Goal: Information Seeking & Learning: Learn about a topic

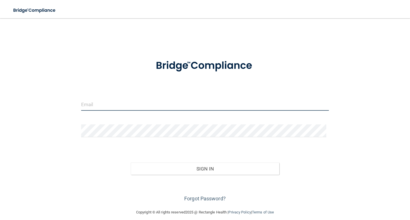
click at [99, 105] on input "email" at bounding box center [205, 104] width 248 height 13
type input "[EMAIL_ADDRESS][DOMAIN_NAME]"
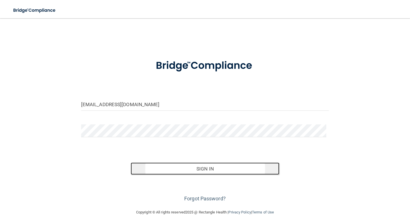
click at [198, 170] on button "Sign In" at bounding box center [205, 169] width 149 height 13
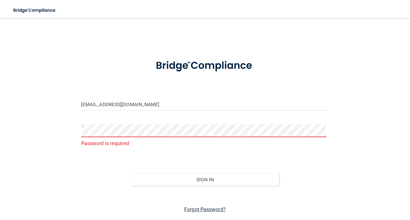
click at [201, 209] on link "Forgot Password?" at bounding box center [205, 210] width 42 height 6
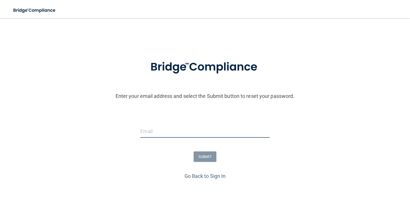
click at [152, 134] on input "email" at bounding box center [204, 131] width 129 height 13
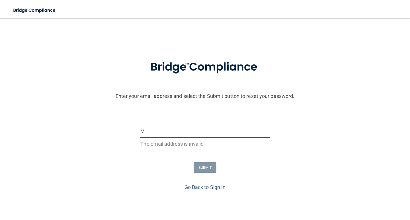
type input "[EMAIL_ADDRESS][DOMAIN_NAME]"
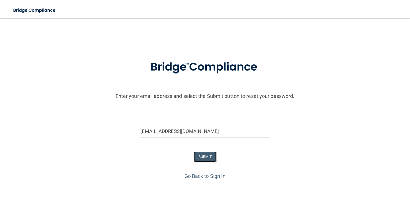
click at [201, 159] on button "SUBMIT" at bounding box center [205, 157] width 23 height 11
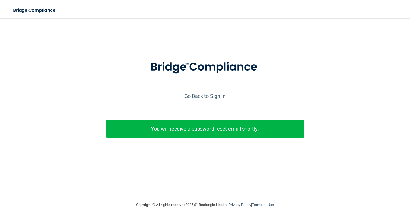
click at [192, 130] on p "You will receive a password reset email shortly." at bounding box center [205, 128] width 189 height 9
click at [205, 95] on link "Go Back to Sign In" at bounding box center [205, 96] width 41 height 6
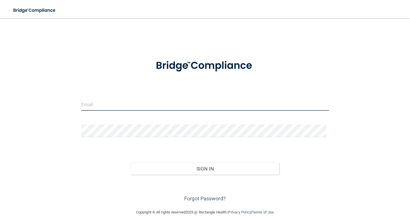
click at [100, 105] on input "email" at bounding box center [205, 104] width 248 height 13
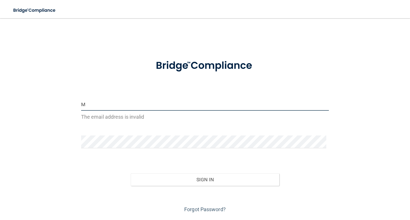
type input "[EMAIL_ADDRESS][DOMAIN_NAME]"
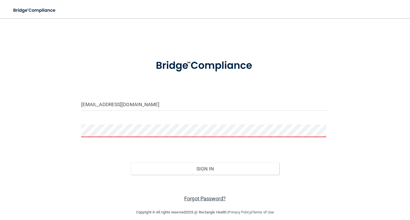
click at [201, 199] on link "Forgot Password?" at bounding box center [205, 199] width 42 height 6
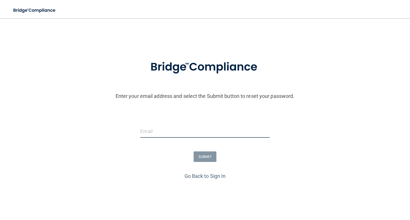
click at [160, 127] on input "email" at bounding box center [204, 131] width 129 height 13
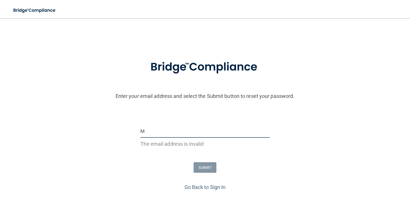
type input "[EMAIL_ADDRESS][DOMAIN_NAME]"
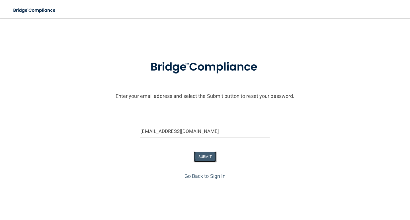
click at [194, 156] on button "SUBMIT" at bounding box center [205, 157] width 23 height 11
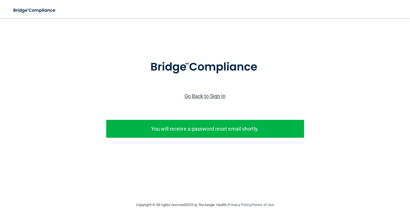
click at [200, 96] on link "Go Back to Sign In" at bounding box center [205, 96] width 41 height 6
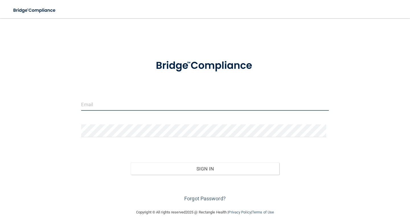
click at [106, 108] on input "email" at bounding box center [205, 104] width 248 height 13
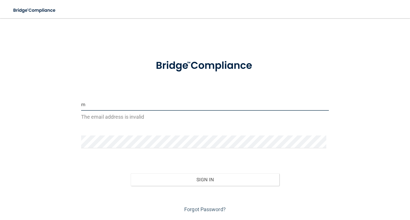
type input "[EMAIL_ADDRESS][DOMAIN_NAME]"
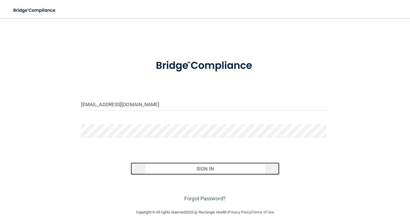
click at [200, 169] on button "Sign In" at bounding box center [205, 169] width 149 height 13
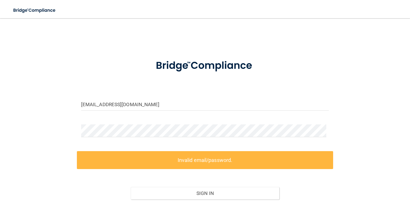
click at [193, 160] on label "Invalid email/password." at bounding box center [205, 160] width 256 height 18
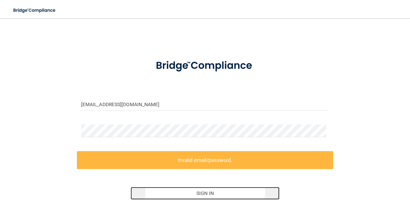
click at [149, 189] on button "Sign In" at bounding box center [205, 193] width 149 height 13
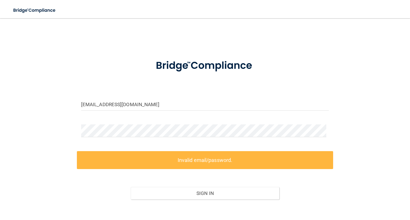
drag, startPoint x: 45, startPoint y: 125, endPoint x: 49, endPoint y: 127, distance: 4.6
click at [47, 126] on div "[EMAIL_ADDRESS][DOMAIN_NAME] Invalid email/password. You don't have permission …" at bounding box center [204, 126] width 387 height 204
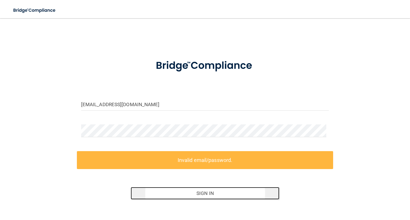
drag, startPoint x: 190, startPoint y: 195, endPoint x: 174, endPoint y: 193, distance: 15.8
click at [174, 193] on button "Sign In" at bounding box center [205, 193] width 149 height 13
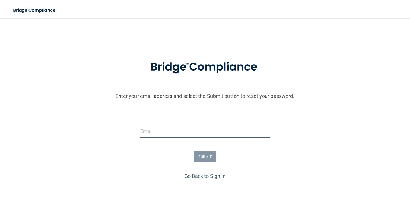
click at [163, 130] on input "email" at bounding box center [204, 131] width 129 height 13
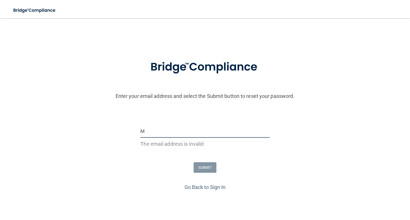
type input "[EMAIL_ADDRESS][DOMAIN_NAME]"
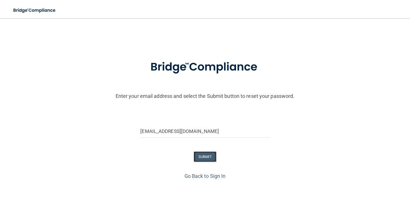
click at [202, 160] on button "SUBMIT" at bounding box center [205, 157] width 23 height 11
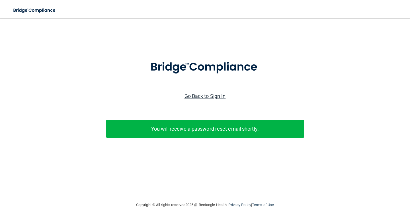
click at [198, 95] on link "Go Back to Sign In" at bounding box center [205, 96] width 41 height 6
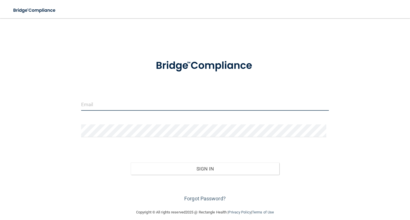
click at [93, 102] on input "email" at bounding box center [205, 104] width 248 height 13
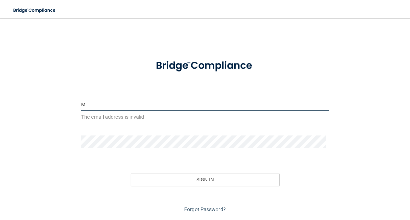
type input "[EMAIL_ADDRESS][DOMAIN_NAME]"
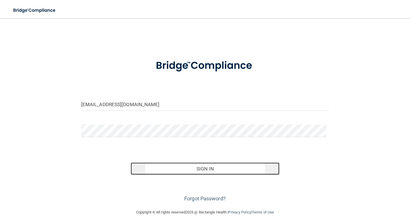
click at [203, 171] on button "Sign In" at bounding box center [205, 169] width 149 height 13
click at [198, 169] on button "Sign In" at bounding box center [205, 169] width 149 height 13
drag, startPoint x: 203, startPoint y: 170, endPoint x: 199, endPoint y: 169, distance: 3.7
click at [201, 170] on button "Sign In" at bounding box center [205, 169] width 149 height 13
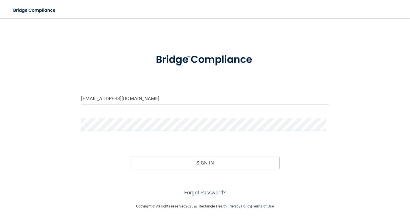
scroll to position [6, 0]
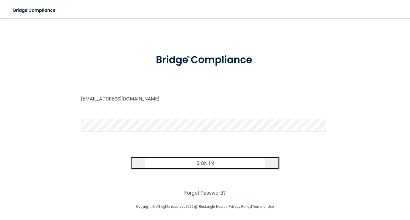
click at [199, 165] on button "Sign In" at bounding box center [205, 163] width 149 height 13
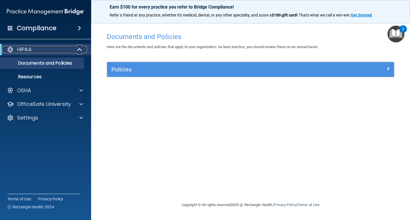
click at [78, 49] on span at bounding box center [80, 49] width 5 height 7
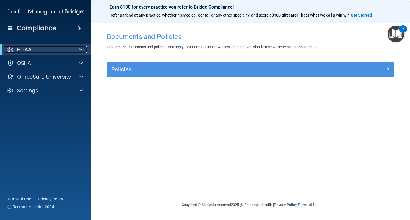
click at [60, 48] on div "HIPAA" at bounding box center [38, 49] width 70 height 7
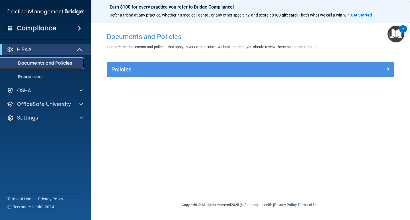
click at [35, 65] on p "Documents and Policies" at bounding box center [43, 63] width 78 height 6
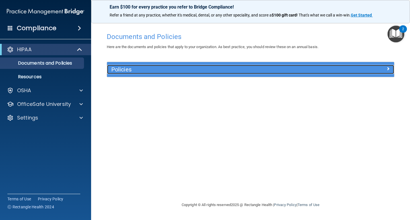
click at [130, 70] on h5 "Policies" at bounding box center [214, 69] width 207 height 6
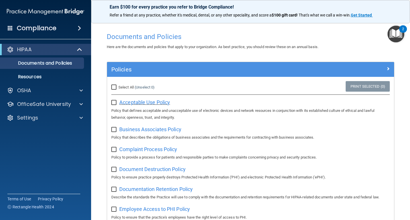
click at [144, 103] on span "Acceptable Use Policy" at bounding box center [144, 102] width 51 height 6
click at [37, 61] on p "Documents and Policies" at bounding box center [43, 63] width 78 height 6
click at [76, 48] on div at bounding box center [80, 49] width 14 height 7
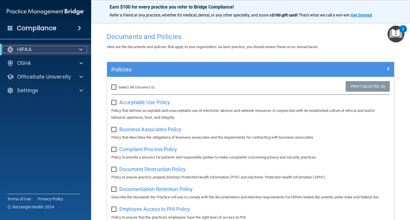
click at [76, 48] on div at bounding box center [80, 49] width 14 height 7
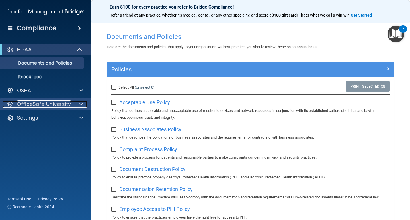
click at [36, 103] on p "OfficeSafe University" at bounding box center [44, 104] width 54 height 7
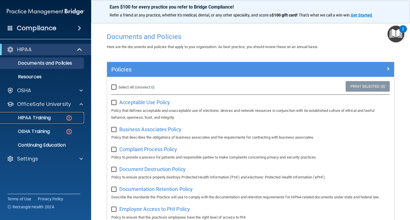
drag, startPoint x: 42, startPoint y: 117, endPoint x: 45, endPoint y: 117, distance: 3.1
click at [43, 117] on p "HIPAA Training" at bounding box center [27, 118] width 47 height 6
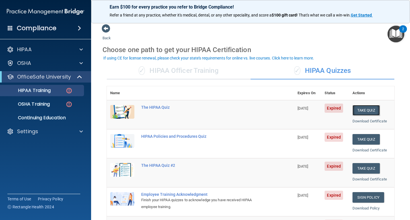
click at [363, 110] on button "Take Quiz" at bounding box center [366, 110] width 27 height 11
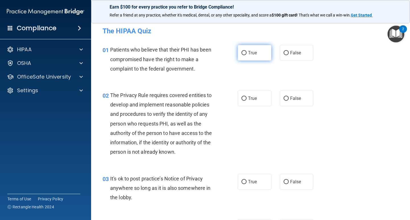
click at [242, 53] on input "True" at bounding box center [244, 53] width 5 height 4
radio input "true"
click at [242, 99] on input "True" at bounding box center [244, 99] width 5 height 4
radio input "true"
click at [284, 182] on input "False" at bounding box center [286, 182] width 5 height 4
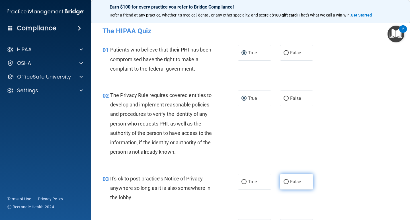
radio input "true"
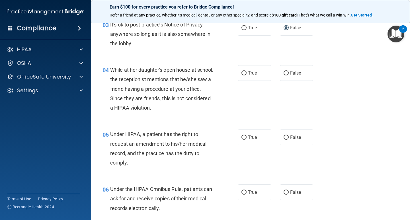
scroll to position [162, 0]
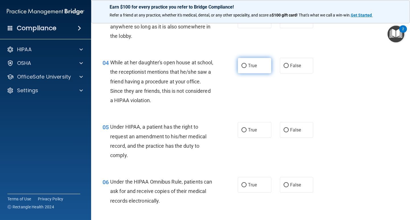
click at [242, 67] on input "True" at bounding box center [244, 66] width 5 height 4
radio input "true"
click at [281, 132] on label "False" at bounding box center [297, 130] width 34 height 16
click at [284, 132] on input "False" at bounding box center [286, 130] width 5 height 4
radio input "true"
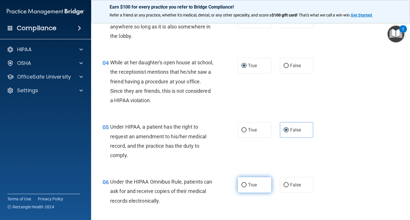
click at [243, 186] on input "True" at bounding box center [244, 185] width 5 height 4
radio input "true"
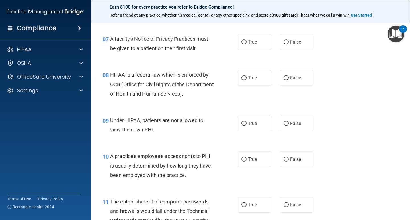
scroll to position [353, 0]
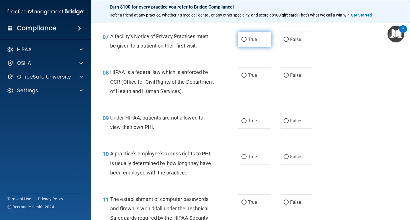
click at [243, 44] on label "True" at bounding box center [255, 40] width 34 height 16
click at [243, 42] on input "True" at bounding box center [244, 40] width 5 height 4
radio input "true"
drag, startPoint x: 243, startPoint y: 76, endPoint x: 246, endPoint y: 93, distance: 16.8
click at [244, 79] on label "True" at bounding box center [255, 76] width 34 height 16
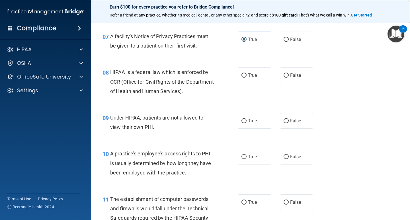
click at [244, 78] on input "True" at bounding box center [244, 76] width 5 height 4
radio input "true"
drag, startPoint x: 283, startPoint y: 122, endPoint x: 283, endPoint y: 130, distance: 7.7
click at [284, 123] on input "False" at bounding box center [286, 121] width 5 height 4
radio input "true"
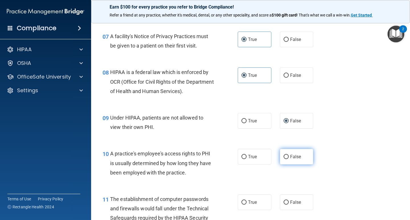
click at [282, 156] on label "False" at bounding box center [297, 157] width 34 height 16
click at [283, 162] on label "False" at bounding box center [297, 157] width 34 height 16
click at [284, 159] on input "False" at bounding box center [286, 157] width 5 height 4
radio input "true"
click at [285, 203] on input "False" at bounding box center [286, 203] width 5 height 4
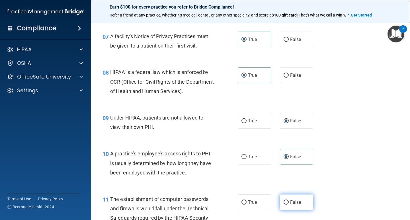
radio input "true"
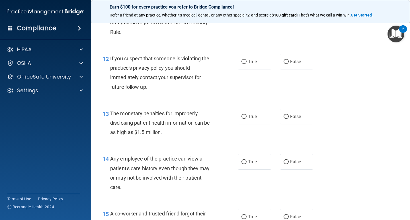
scroll to position [556, 0]
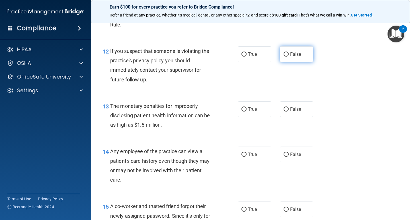
drag, startPoint x: 283, startPoint y: 56, endPoint x: 283, endPoint y: 59, distance: 3.2
click at [283, 58] on label "False" at bounding box center [297, 54] width 34 height 16
drag, startPoint x: 244, startPoint y: 107, endPoint x: 248, endPoint y: 114, distance: 8.2
click at [247, 110] on label "True" at bounding box center [255, 109] width 34 height 16
click at [240, 113] on label "True" at bounding box center [255, 109] width 34 height 16
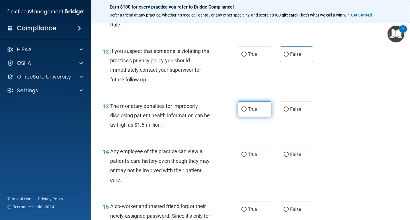
click at [242, 112] on input "True" at bounding box center [244, 109] width 5 height 4
radio input "true"
drag, startPoint x: 285, startPoint y: 155, endPoint x: 285, endPoint y: 159, distance: 4.0
click at [285, 156] on input "False" at bounding box center [286, 155] width 5 height 4
radio input "true"
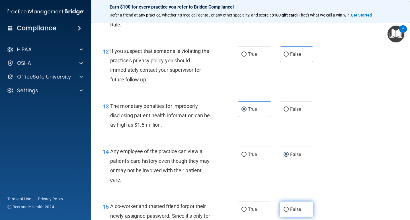
click at [283, 209] on label "False" at bounding box center [297, 210] width 34 height 16
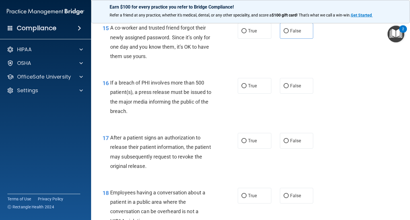
scroll to position [725, 0]
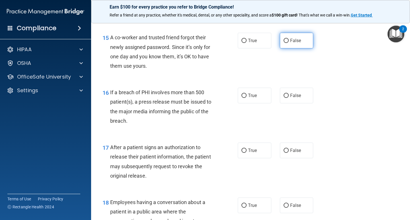
click at [284, 42] on input "False" at bounding box center [286, 41] width 5 height 4
radio input "true"
drag, startPoint x: 243, startPoint y: 97, endPoint x: 244, endPoint y: 109, distance: 11.2
click at [243, 100] on label "True" at bounding box center [255, 96] width 34 height 16
click at [240, 99] on label "True" at bounding box center [255, 96] width 34 height 16
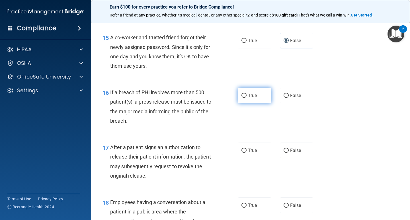
click at [242, 98] on input "True" at bounding box center [244, 96] width 5 height 4
radio input "true"
drag, startPoint x: 243, startPoint y: 150, endPoint x: 248, endPoint y: 153, distance: 6.4
click at [244, 149] on input "True" at bounding box center [244, 151] width 5 height 4
radio input "true"
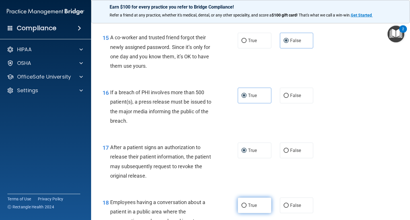
click at [242, 205] on input "True" at bounding box center [244, 206] width 5 height 4
radio input "true"
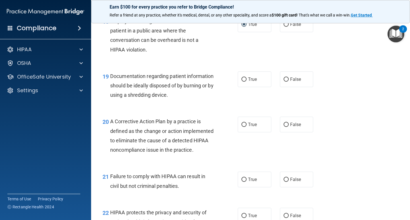
scroll to position [911, 0]
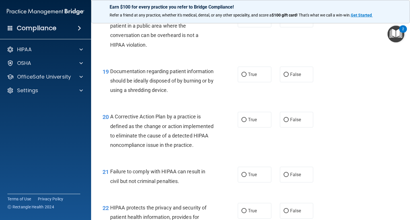
drag, startPoint x: 246, startPoint y: 79, endPoint x: 245, endPoint y: 94, distance: 14.6
click at [247, 81] on label "True" at bounding box center [255, 75] width 34 height 16
click at [247, 77] on input "True" at bounding box center [244, 75] width 5 height 4
radio input "true"
drag, startPoint x: 246, startPoint y: 117, endPoint x: 247, endPoint y: 121, distance: 3.9
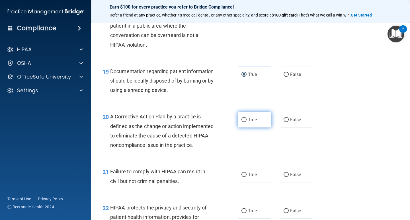
click at [247, 119] on label "True" at bounding box center [255, 120] width 34 height 16
click at [247, 119] on input "True" at bounding box center [244, 120] width 5 height 4
radio input "true"
drag, startPoint x: 285, startPoint y: 184, endPoint x: 285, endPoint y: 187, distance: 3.4
click at [285, 177] on input "False" at bounding box center [286, 175] width 5 height 4
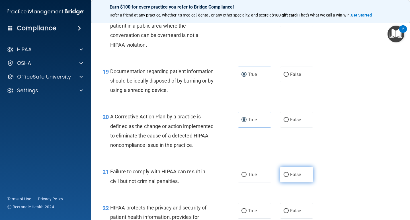
radio input "true"
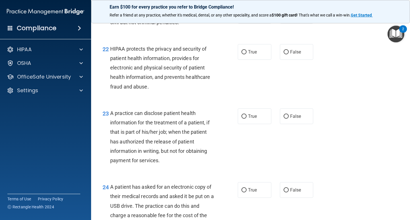
scroll to position [1082, 0]
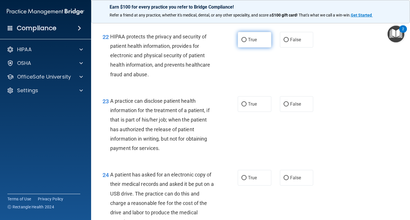
drag, startPoint x: 246, startPoint y: 52, endPoint x: 246, endPoint y: 56, distance: 4.0
click at [247, 48] on label "True" at bounding box center [255, 40] width 34 height 16
click at [247, 42] on input "True" at bounding box center [244, 40] width 5 height 4
radio input "true"
drag, startPoint x: 251, startPoint y: 114, endPoint x: 254, endPoint y: 118, distance: 4.7
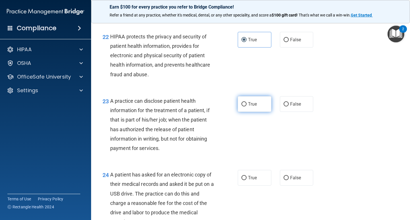
click at [253, 112] on label "True" at bounding box center [255, 104] width 34 height 16
click at [285, 180] on input "False" at bounding box center [286, 178] width 5 height 4
radio input "true"
drag, startPoint x: 238, startPoint y: 112, endPoint x: 242, endPoint y: 116, distance: 5.7
click at [240, 112] on label "True" at bounding box center [255, 104] width 34 height 16
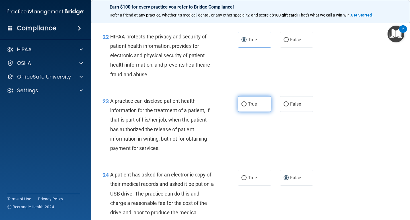
click at [244, 112] on label "True" at bounding box center [255, 104] width 34 height 16
click at [244, 107] on input "True" at bounding box center [244, 104] width 5 height 4
radio input "true"
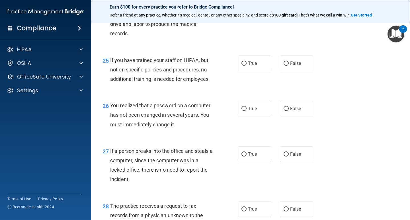
scroll to position [1280, 0]
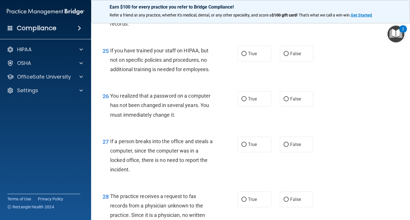
drag, startPoint x: 246, startPoint y: 68, endPoint x: 247, endPoint y: 79, distance: 12.0
click at [246, 74] on div "25 If you have trained your staff on HIPAA, but not on specific policies and pr…" at bounding box center [250, 62] width 305 height 46
click at [281, 107] on label "False" at bounding box center [297, 99] width 34 height 16
click at [243, 56] on input "True" at bounding box center [244, 54] width 5 height 4
radio input "true"
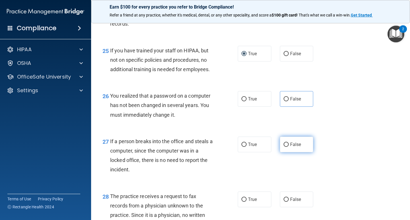
click at [295, 152] on label "False" at bounding box center [297, 145] width 34 height 16
click at [289, 147] on input "False" at bounding box center [286, 145] width 5 height 4
radio input "true"
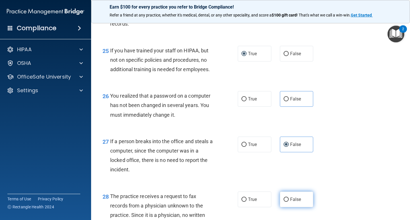
drag, startPoint x: 283, startPoint y: 210, endPoint x: 288, endPoint y: 211, distance: 4.6
click at [284, 202] on input "False" at bounding box center [286, 200] width 5 height 4
radio input "true"
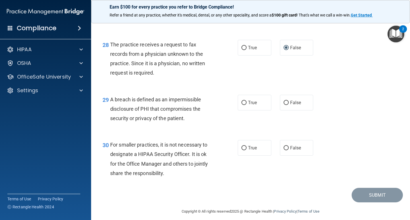
scroll to position [1447, 0]
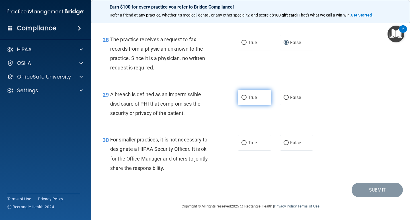
click at [242, 100] on label "True" at bounding box center [255, 98] width 34 height 16
click at [242, 100] on input "True" at bounding box center [244, 98] width 5 height 4
radio input "true"
drag, startPoint x: 244, startPoint y: 141, endPoint x: 246, endPoint y: 144, distance: 3.2
click at [244, 142] on input "True" at bounding box center [244, 143] width 5 height 4
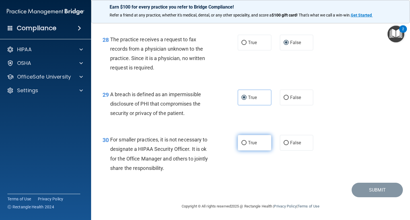
radio input "true"
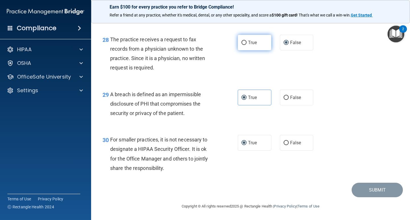
click at [242, 43] on input "True" at bounding box center [244, 43] width 5 height 4
radio input "true"
radio input "false"
click at [399, 31] on img "Open Resource Center, 2 new notifications" at bounding box center [396, 34] width 17 height 17
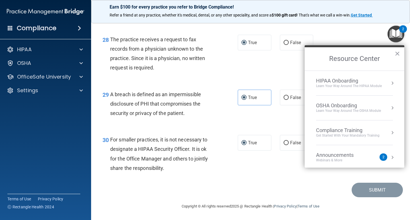
click at [380, 158] on div "2" at bounding box center [384, 157] width 8 height 7
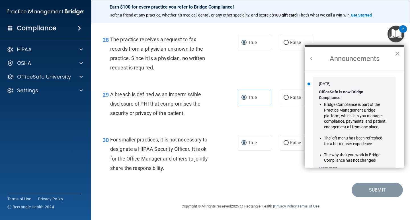
scroll to position [0, 0]
click at [397, 53] on button "×" at bounding box center [397, 53] width 5 height 9
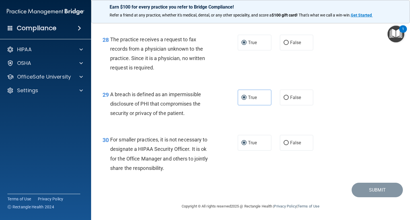
click at [400, 39] on img "Open Resource Center, 1 new notification" at bounding box center [396, 34] width 17 height 17
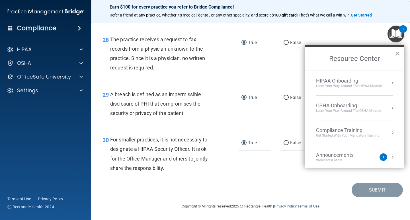
click at [380, 158] on div "1" at bounding box center [384, 157] width 8 height 7
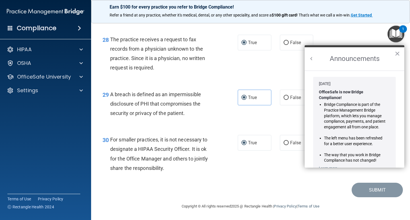
click at [395, 34] on img "Open Resource Center, 1 new notification" at bounding box center [396, 34] width 17 height 17
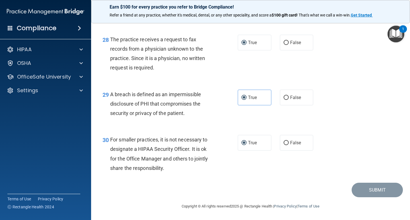
click at [403, 29] on div "1" at bounding box center [403, 32] width 2 height 7
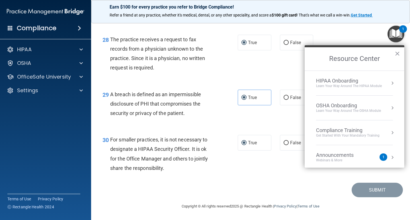
click at [390, 158] on button "Resource Center" at bounding box center [393, 158] width 6 height 6
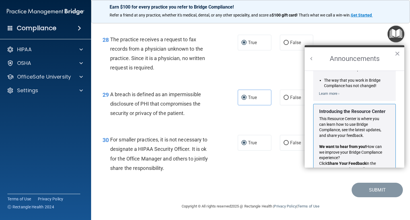
scroll to position [100, 0]
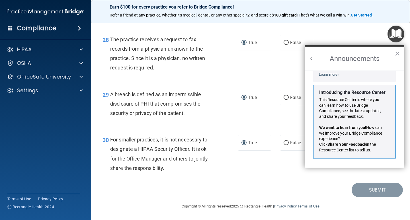
click at [309, 85] on li "Introducing the Resource Center This Resource Center is where you can learn how…" at bounding box center [355, 121] width 94 height 77
click at [397, 53] on button "×" at bounding box center [397, 53] width 5 height 9
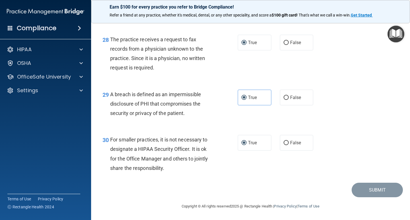
click at [395, 112] on div "29 A breach is defined as an impermissible disclosure of PHI that compromises t…" at bounding box center [250, 106] width 305 height 46
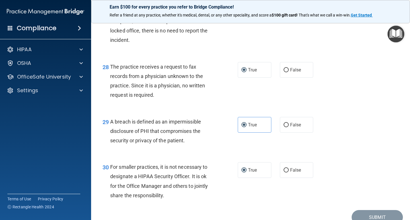
scroll to position [1447, 0]
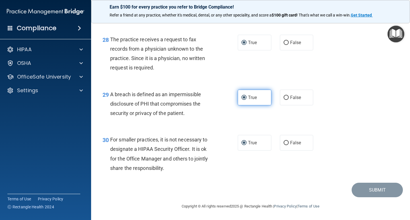
click at [255, 98] on span "True" at bounding box center [252, 97] width 9 height 5
click at [247, 98] on input "True" at bounding box center [244, 98] width 5 height 4
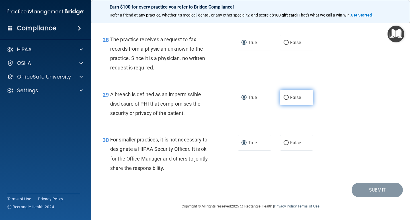
click at [284, 98] on input "False" at bounding box center [286, 98] width 5 height 4
radio input "true"
radio input "false"
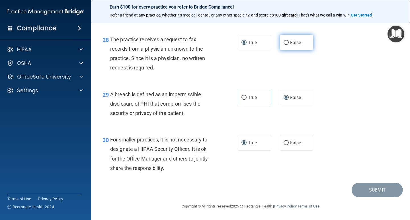
click at [284, 42] on input "False" at bounding box center [286, 43] width 5 height 4
radio input "true"
radio input "false"
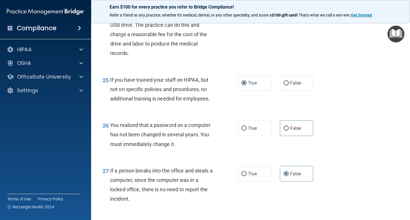
scroll to position [1253, 0]
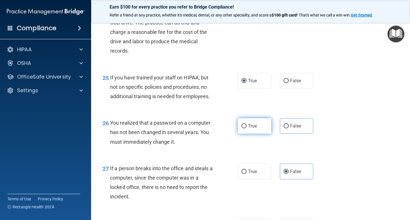
click at [249, 129] on span "True" at bounding box center [252, 125] width 9 height 5
click at [247, 129] on input "True" at bounding box center [244, 126] width 5 height 4
radio input "true"
click at [242, 174] on input "True" at bounding box center [244, 172] width 5 height 4
radio input "true"
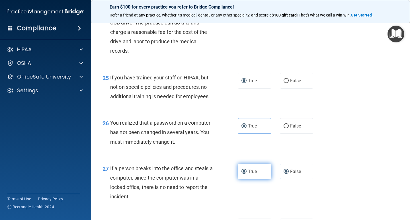
radio input "false"
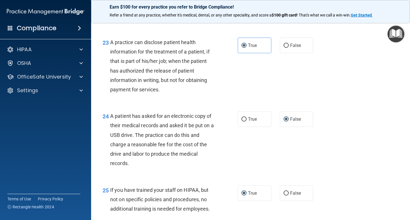
scroll to position [1138, 0]
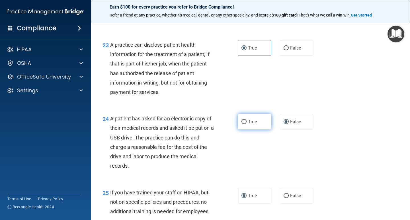
click at [244, 124] on input "True" at bounding box center [244, 122] width 5 height 4
radio input "true"
radio input "false"
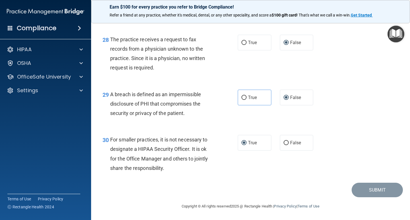
scroll to position [1447, 0]
click at [366, 16] on strong "Get Started" at bounding box center [361, 15] width 21 height 5
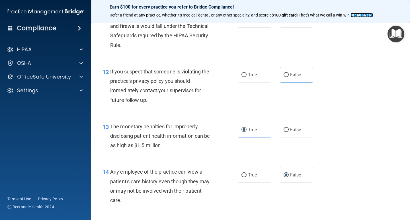
scroll to position [541, 0]
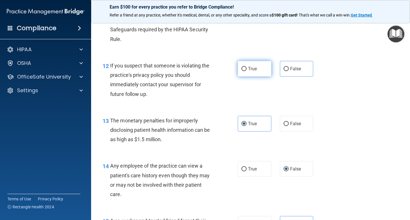
click at [245, 69] on label "True" at bounding box center [255, 69] width 34 height 16
click at [245, 69] on input "True" at bounding box center [244, 69] width 5 height 4
radio input "true"
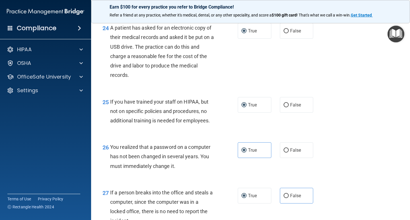
scroll to position [1447, 0]
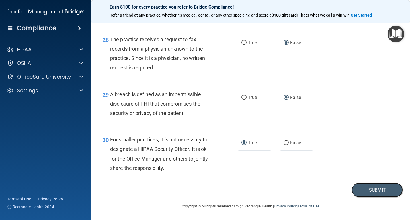
click at [372, 187] on button "Submit" at bounding box center [377, 190] width 51 height 15
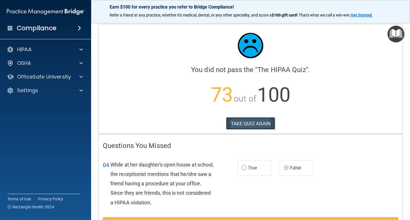
click at [245, 125] on button "TAKE QUIZ AGAIN" at bounding box center [250, 123] width 49 height 13
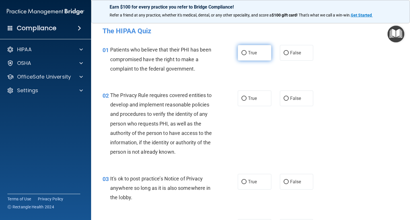
click at [242, 54] on input "True" at bounding box center [244, 53] width 5 height 4
radio input "true"
click at [242, 53] on input "True" at bounding box center [244, 53] width 5 height 4
click at [243, 99] on input "True" at bounding box center [244, 99] width 5 height 4
radio input "true"
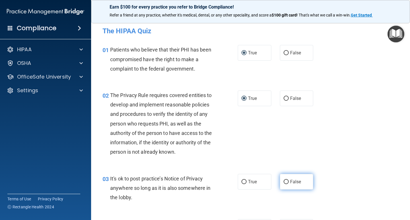
click at [287, 181] on label "False" at bounding box center [297, 182] width 34 height 16
click at [287, 181] on input "False" at bounding box center [286, 182] width 5 height 4
radio input "true"
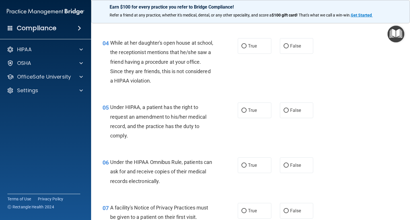
scroll to position [188, 0]
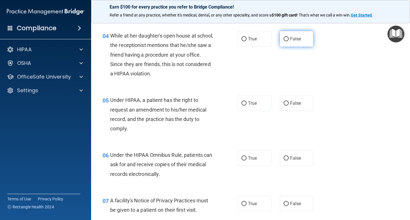
click at [287, 39] on label "False" at bounding box center [297, 39] width 34 height 16
click at [287, 39] on input "False" at bounding box center [286, 39] width 5 height 4
radio input "true"
click at [242, 103] on input "True" at bounding box center [244, 103] width 5 height 4
radio input "true"
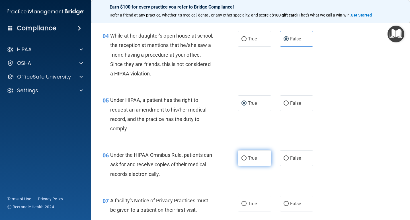
click at [242, 160] on input "True" at bounding box center [244, 158] width 5 height 4
radio input "true"
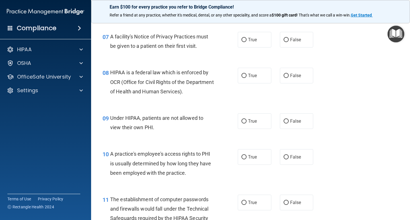
scroll to position [345, 0]
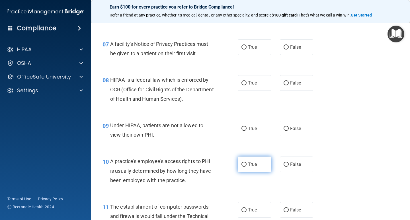
click at [244, 166] on input "True" at bounding box center [244, 165] width 5 height 4
radio input "true"
click at [243, 166] on input "True" at bounding box center [244, 165] width 5 height 4
click at [243, 208] on input "True" at bounding box center [244, 210] width 5 height 4
radio input "true"
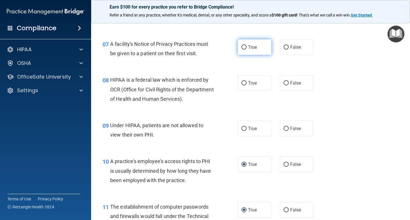
click at [242, 46] on input "True" at bounding box center [244, 47] width 5 height 4
radio input "true"
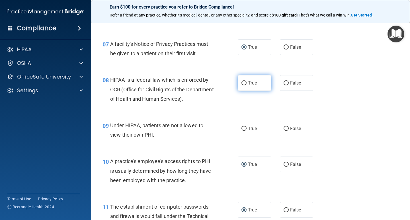
click at [243, 83] on input "True" at bounding box center [244, 83] width 5 height 4
radio input "true"
click at [242, 128] on input "True" at bounding box center [244, 129] width 5 height 4
radio input "true"
click at [242, 129] on input "True" at bounding box center [244, 129] width 5 height 4
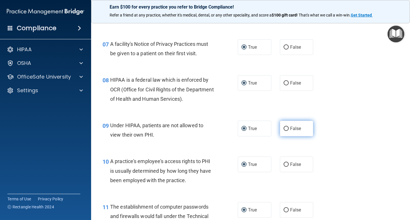
click at [284, 130] on input "False" at bounding box center [286, 129] width 5 height 4
radio input "true"
radio input "false"
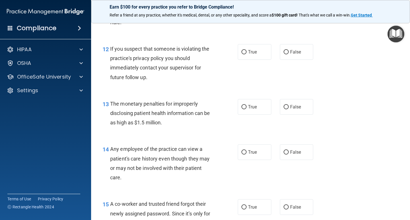
scroll to position [563, 0]
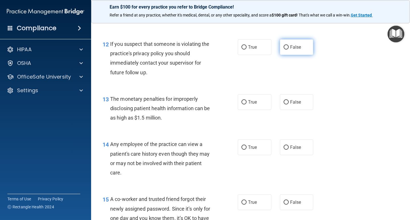
click at [284, 47] on input "False" at bounding box center [286, 47] width 5 height 4
radio input "true"
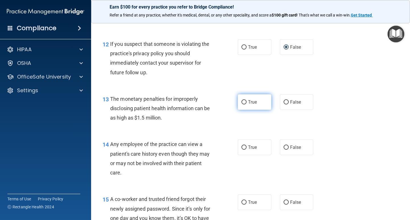
click at [243, 103] on input "True" at bounding box center [244, 102] width 5 height 4
radio input "true"
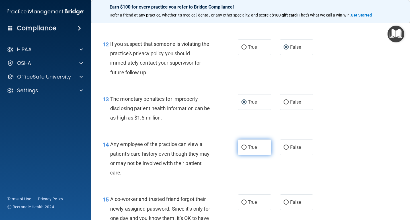
click at [248, 149] on span "True" at bounding box center [252, 147] width 9 height 5
click at [246, 149] on input "True" at bounding box center [244, 148] width 5 height 4
radio input "true"
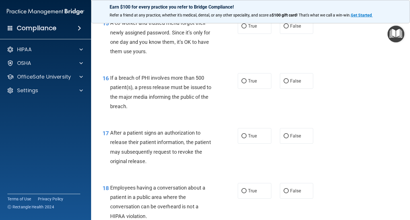
scroll to position [722, 0]
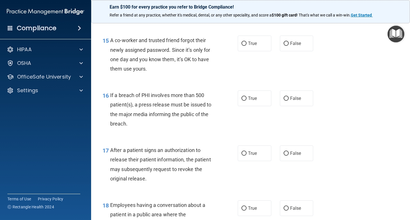
drag, startPoint x: 281, startPoint y: 46, endPoint x: 276, endPoint y: 50, distance: 6.7
click at [281, 46] on label "False" at bounding box center [297, 44] width 34 height 16
click at [284, 46] on input "False" at bounding box center [286, 44] width 5 height 4
radio input "true"
drag, startPoint x: 241, startPoint y: 97, endPoint x: 243, endPoint y: 100, distance: 3.2
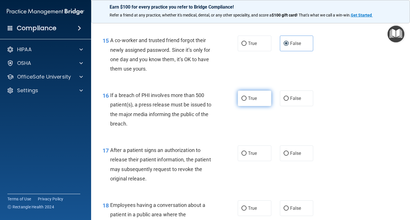
click at [242, 97] on input "True" at bounding box center [244, 99] width 5 height 4
radio input "true"
click at [284, 154] on input "False" at bounding box center [286, 154] width 5 height 4
radio input "true"
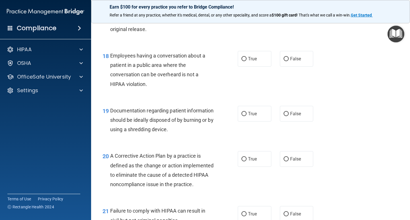
scroll to position [876, 0]
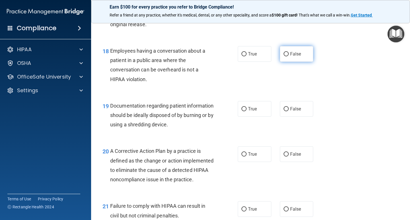
click at [284, 54] on input "False" at bounding box center [286, 54] width 5 height 4
radio input "true"
click at [242, 109] on input "True" at bounding box center [244, 109] width 5 height 4
radio input "true"
click at [243, 110] on input "True" at bounding box center [244, 109] width 5 height 4
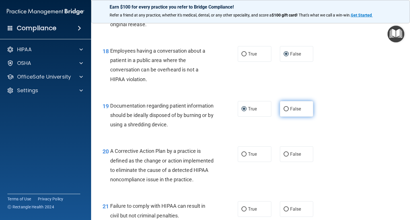
click at [287, 110] on label "False" at bounding box center [297, 109] width 34 height 16
click at [287, 110] on input "False" at bounding box center [286, 109] width 5 height 4
radio input "true"
radio input "false"
click at [243, 155] on input "True" at bounding box center [244, 154] width 5 height 4
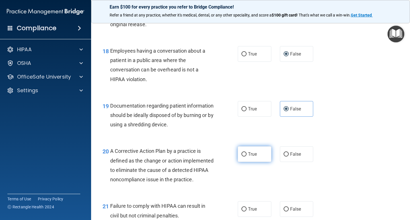
radio input "true"
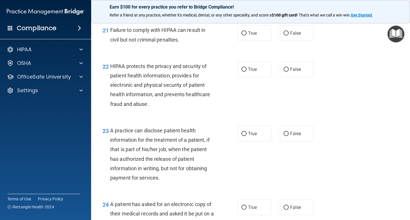
scroll to position [1058, 0]
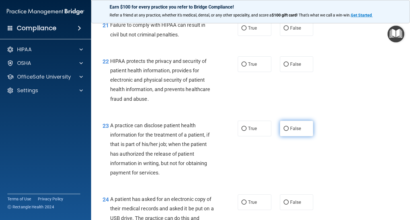
click at [286, 136] on label "False" at bounding box center [297, 129] width 34 height 16
click at [284, 131] on input "False" at bounding box center [286, 129] width 5 height 4
radio input "true"
click at [242, 30] on input "True" at bounding box center [244, 28] width 5 height 4
radio input "true"
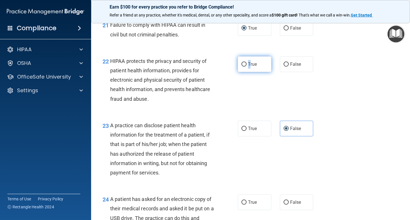
click at [246, 72] on label "True" at bounding box center [255, 64] width 34 height 16
click at [242, 67] on input "True" at bounding box center [244, 64] width 5 height 4
radio input "true"
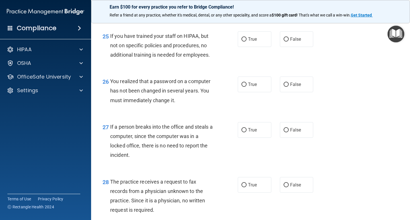
scroll to position [1305, 0]
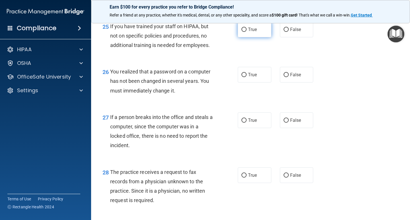
click at [239, 37] on label "True" at bounding box center [255, 30] width 34 height 16
click at [242, 32] on input "True" at bounding box center [244, 30] width 5 height 4
radio input "true"
click at [284, 32] on input "False" at bounding box center [286, 30] width 5 height 4
radio input "true"
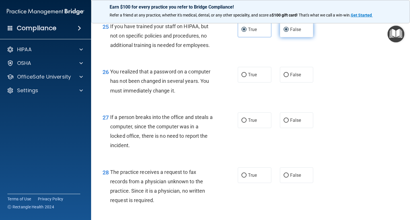
radio input "false"
click at [242, 77] on input "True" at bounding box center [244, 75] width 5 height 4
radio input "true"
click at [284, 123] on input "False" at bounding box center [286, 121] width 5 height 4
radio input "true"
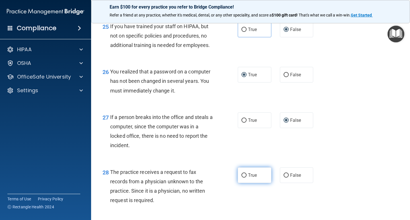
click at [242, 178] on input "True" at bounding box center [244, 176] width 5 height 4
radio input "true"
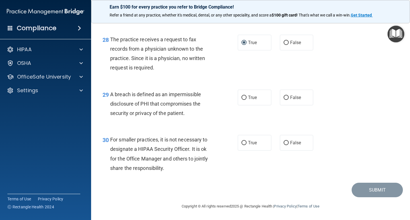
scroll to position [1447, 0]
click at [242, 99] on input "True" at bounding box center [244, 98] width 5 height 4
radio input "true"
click at [284, 143] on input "False" at bounding box center [286, 143] width 5 height 4
radio input "true"
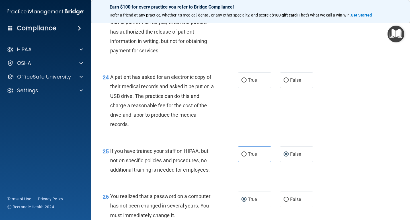
scroll to position [1178, 0]
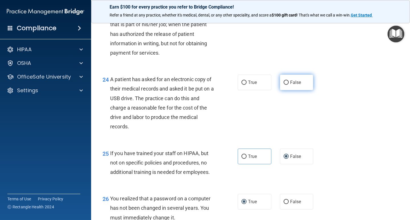
click at [284, 85] on input "False" at bounding box center [286, 83] width 5 height 4
radio input "true"
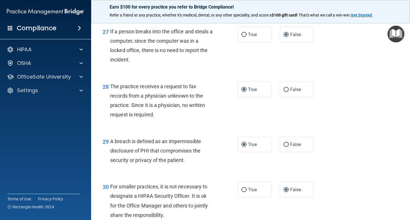
scroll to position [1447, 0]
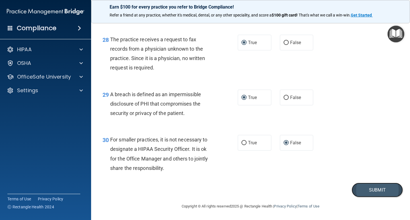
click at [369, 186] on button "Submit" at bounding box center [377, 190] width 51 height 15
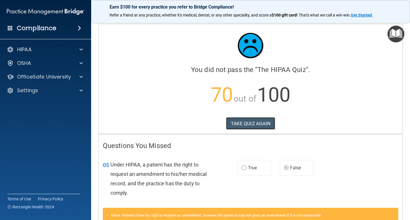
drag, startPoint x: 257, startPoint y: 121, endPoint x: 345, endPoint y: 111, distance: 88.3
click at [344, 111] on div "You did not pass the " The HIPAA Quiz ". 70 out of 100 TAKE QUIZ AGAIN" at bounding box center [251, 70] width 296 height 85
drag, startPoint x: 252, startPoint y: 118, endPoint x: 255, endPoint y: 121, distance: 4.2
click at [254, 121] on button "TAKE QUIZ AGAIN" at bounding box center [250, 123] width 49 height 13
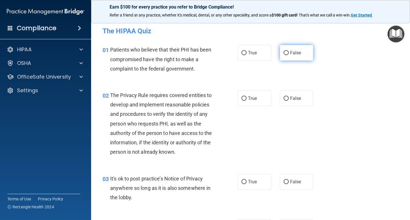
click at [284, 53] on input "False" at bounding box center [286, 53] width 5 height 4
radio input "true"
click at [242, 98] on input "True" at bounding box center [244, 99] width 5 height 4
radio input "true"
click at [284, 181] on input "False" at bounding box center [286, 182] width 5 height 4
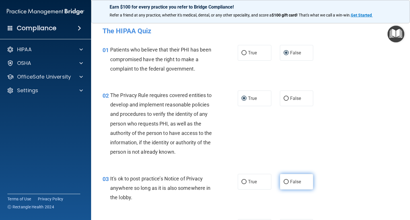
radio input "true"
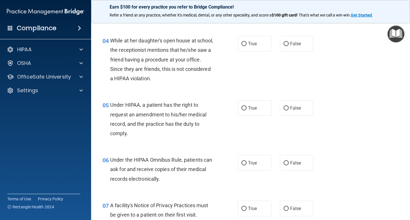
scroll to position [189, 0]
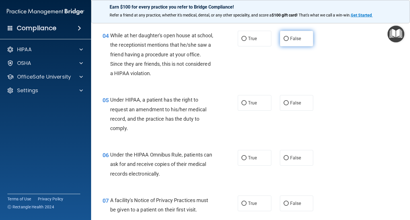
click at [285, 40] on input "False" at bounding box center [286, 39] width 5 height 4
radio input "true"
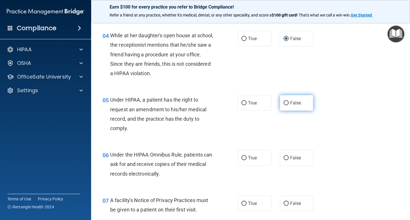
click at [286, 103] on input "False" at bounding box center [286, 103] width 5 height 4
radio input "true"
click at [243, 160] on input "True" at bounding box center [244, 158] width 5 height 4
radio input "true"
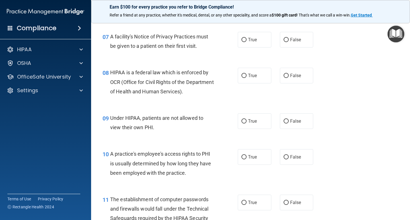
scroll to position [355, 0]
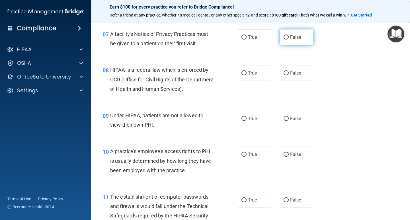
click at [285, 37] on input "False" at bounding box center [286, 37] width 5 height 4
radio input "true"
click at [244, 38] on input "True" at bounding box center [244, 37] width 5 height 4
radio input "true"
radio input "false"
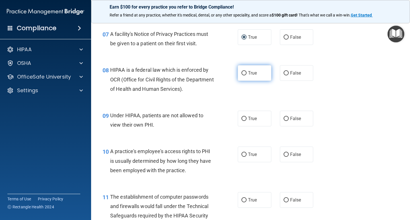
click at [243, 73] on input "True" at bounding box center [244, 73] width 5 height 4
radio input "true"
click at [242, 201] on input "True" at bounding box center [244, 200] width 5 height 4
radio input "true"
click at [242, 156] on input "True" at bounding box center [244, 155] width 5 height 4
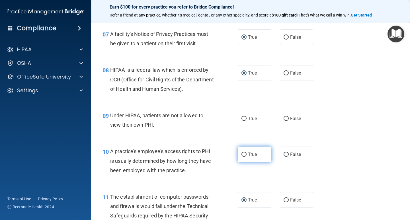
radio input "true"
click at [285, 120] on input "False" at bounding box center [286, 119] width 5 height 4
radio input "true"
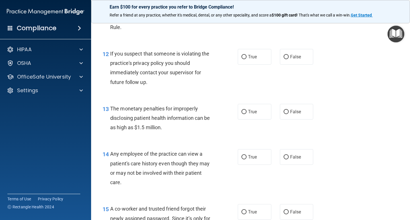
scroll to position [563, 0]
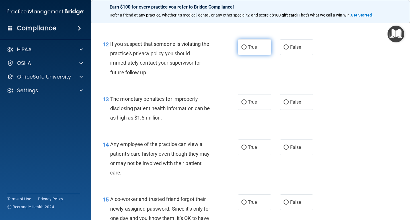
click at [242, 47] on input "True" at bounding box center [244, 47] width 5 height 4
radio input "true"
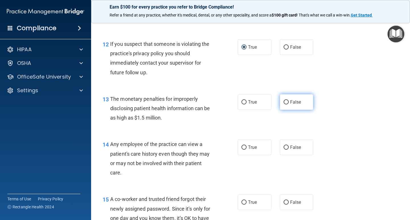
click at [284, 106] on label "False" at bounding box center [297, 102] width 34 height 16
click at [284, 105] on input "False" at bounding box center [286, 102] width 5 height 4
radio input "true"
click at [242, 103] on input "True" at bounding box center [244, 102] width 5 height 4
radio input "true"
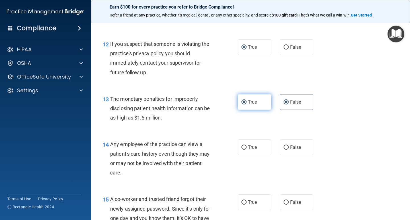
radio input "false"
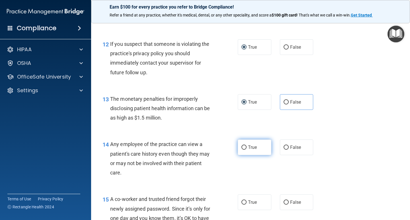
click at [242, 147] on input "True" at bounding box center [244, 148] width 5 height 4
radio input "true"
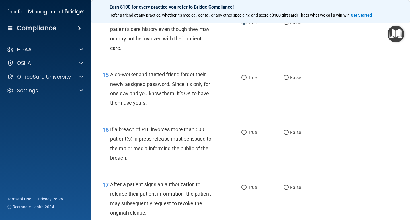
scroll to position [690, 0]
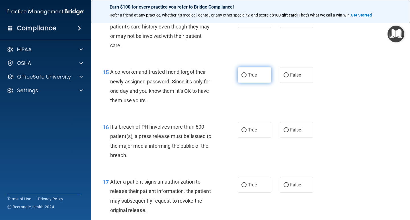
click at [242, 74] on input "True" at bounding box center [244, 75] width 5 height 4
radio input "true"
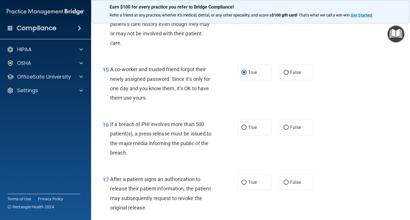
scroll to position [725, 0]
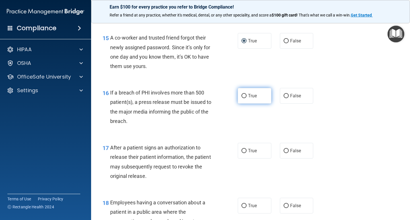
click at [242, 97] on input "True" at bounding box center [244, 96] width 5 height 4
radio input "true"
drag, startPoint x: 285, startPoint y: 207, endPoint x: 281, endPoint y: 206, distance: 4.6
click at [285, 207] on input "False" at bounding box center [286, 206] width 5 height 4
radio input "true"
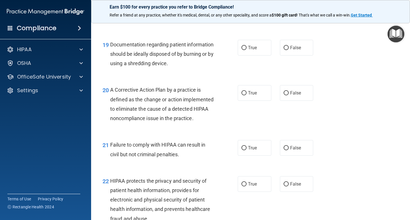
scroll to position [945, 0]
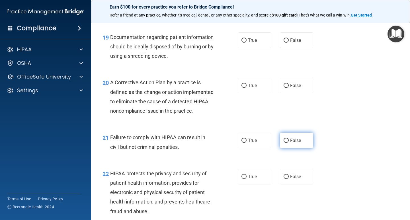
click at [284, 143] on input "False" at bounding box center [286, 141] width 5 height 4
radio input "true"
click at [243, 41] on input "True" at bounding box center [244, 40] width 5 height 4
radio input "true"
click at [242, 88] on input "True" at bounding box center [244, 86] width 5 height 4
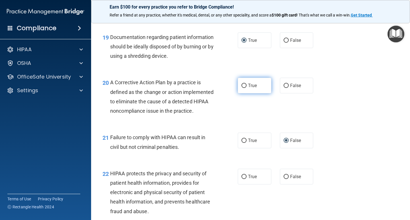
radio input "true"
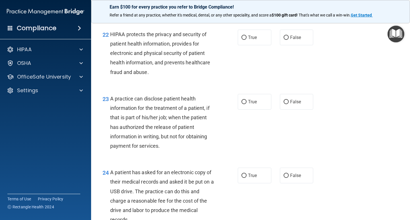
scroll to position [1094, 0]
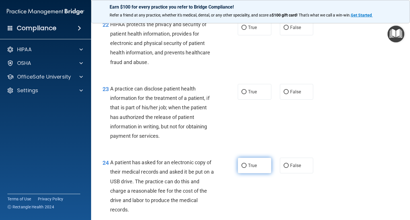
click at [245, 174] on label "True" at bounding box center [255, 166] width 34 height 16
click at [245, 168] on input "True" at bounding box center [244, 166] width 5 height 4
radio input "true"
click at [284, 94] on input "False" at bounding box center [286, 92] width 5 height 4
radio input "true"
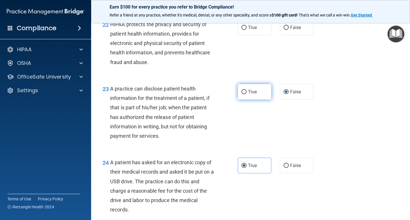
click at [239, 100] on label "True" at bounding box center [255, 92] width 34 height 16
click at [242, 94] on input "True" at bounding box center [244, 92] width 5 height 4
radio input "true"
radio input "false"
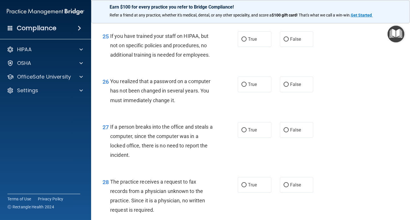
scroll to position [1298, 0]
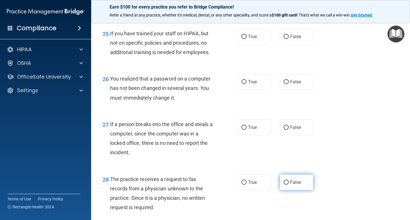
click at [284, 185] on input "False" at bounding box center [286, 183] width 5 height 4
radio input "true"
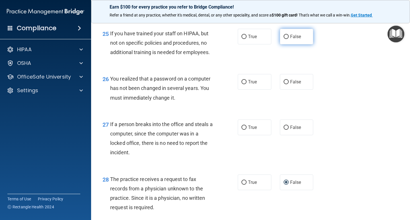
click at [285, 39] on input "False" at bounding box center [286, 37] width 5 height 4
radio input "true"
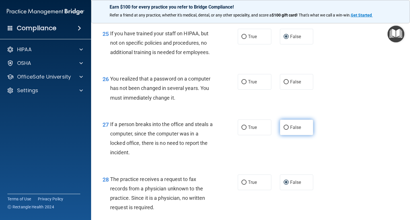
click at [284, 130] on input "False" at bounding box center [286, 128] width 5 height 4
radio input "true"
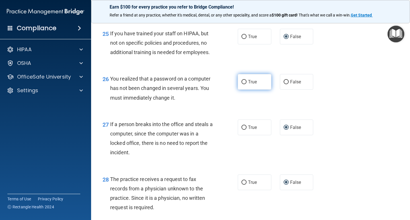
click at [242, 84] on input "True" at bounding box center [244, 82] width 5 height 4
radio input "true"
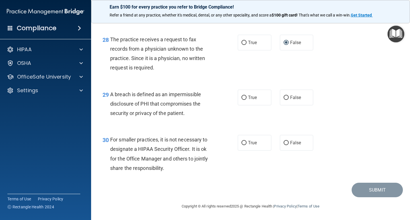
scroll to position [1447, 0]
click at [245, 97] on label "True" at bounding box center [255, 98] width 34 height 16
click at [245, 97] on input "True" at bounding box center [244, 98] width 5 height 4
radio input "true"
click at [287, 144] on label "False" at bounding box center [297, 143] width 34 height 16
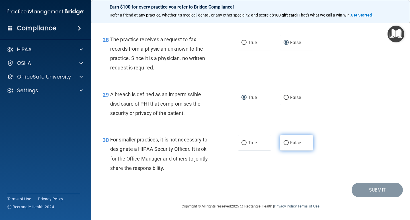
click at [287, 144] on input "False" at bounding box center [286, 143] width 5 height 4
radio input "true"
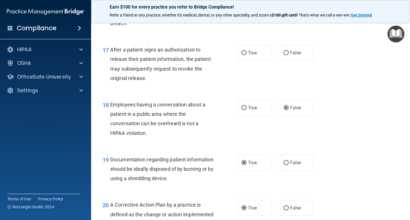
scroll to position [810, 0]
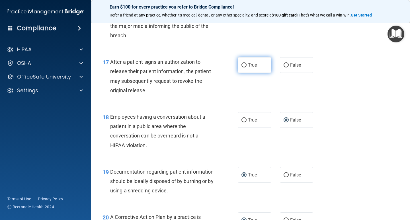
click at [243, 63] on input "True" at bounding box center [244, 65] width 5 height 4
radio input "true"
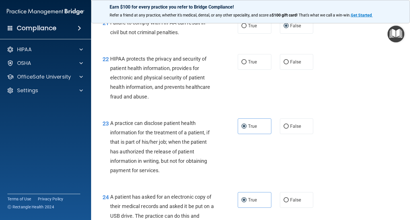
scroll to position [1053, 0]
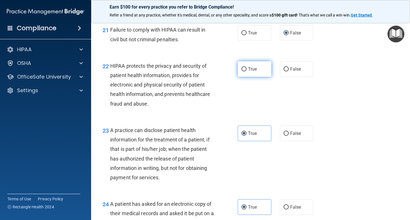
click at [242, 72] on input "True" at bounding box center [244, 69] width 5 height 4
radio input "true"
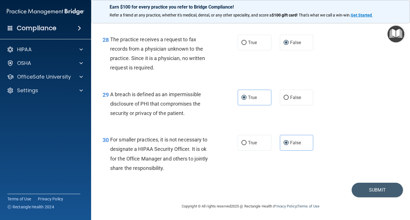
scroll to position [1447, 0]
click at [376, 189] on button "Submit" at bounding box center [377, 190] width 51 height 15
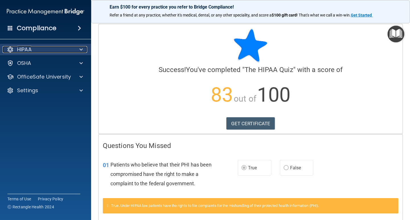
click at [44, 48] on div "HIPAA" at bounding box center [38, 49] width 71 height 7
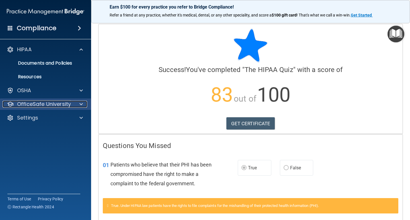
click at [43, 106] on p "OfficeSafe University" at bounding box center [44, 104] width 54 height 7
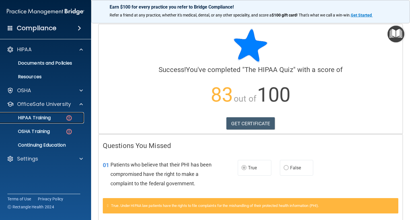
click at [42, 117] on p "HIPAA Training" at bounding box center [27, 118] width 47 height 6
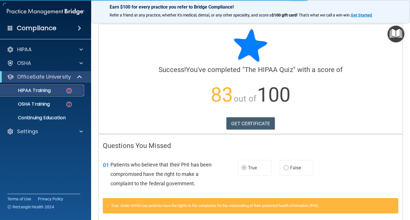
click at [40, 91] on p "HIPAA Training" at bounding box center [27, 91] width 47 height 6
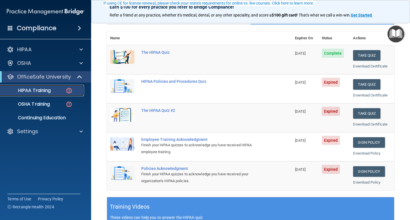
scroll to position [57, 0]
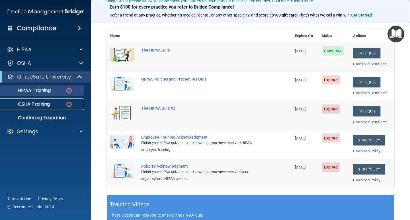
click at [29, 105] on p "OSHA Training" at bounding box center [27, 104] width 46 height 6
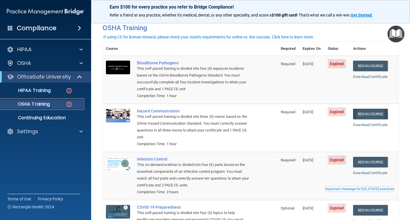
scroll to position [24, 0]
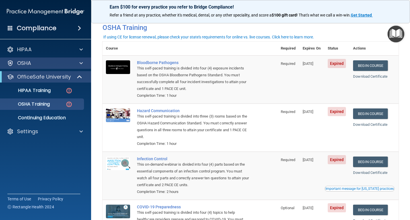
click at [44, 59] on div "OSHA" at bounding box center [45, 63] width 91 height 11
